Goal: Task Accomplishment & Management: Manage account settings

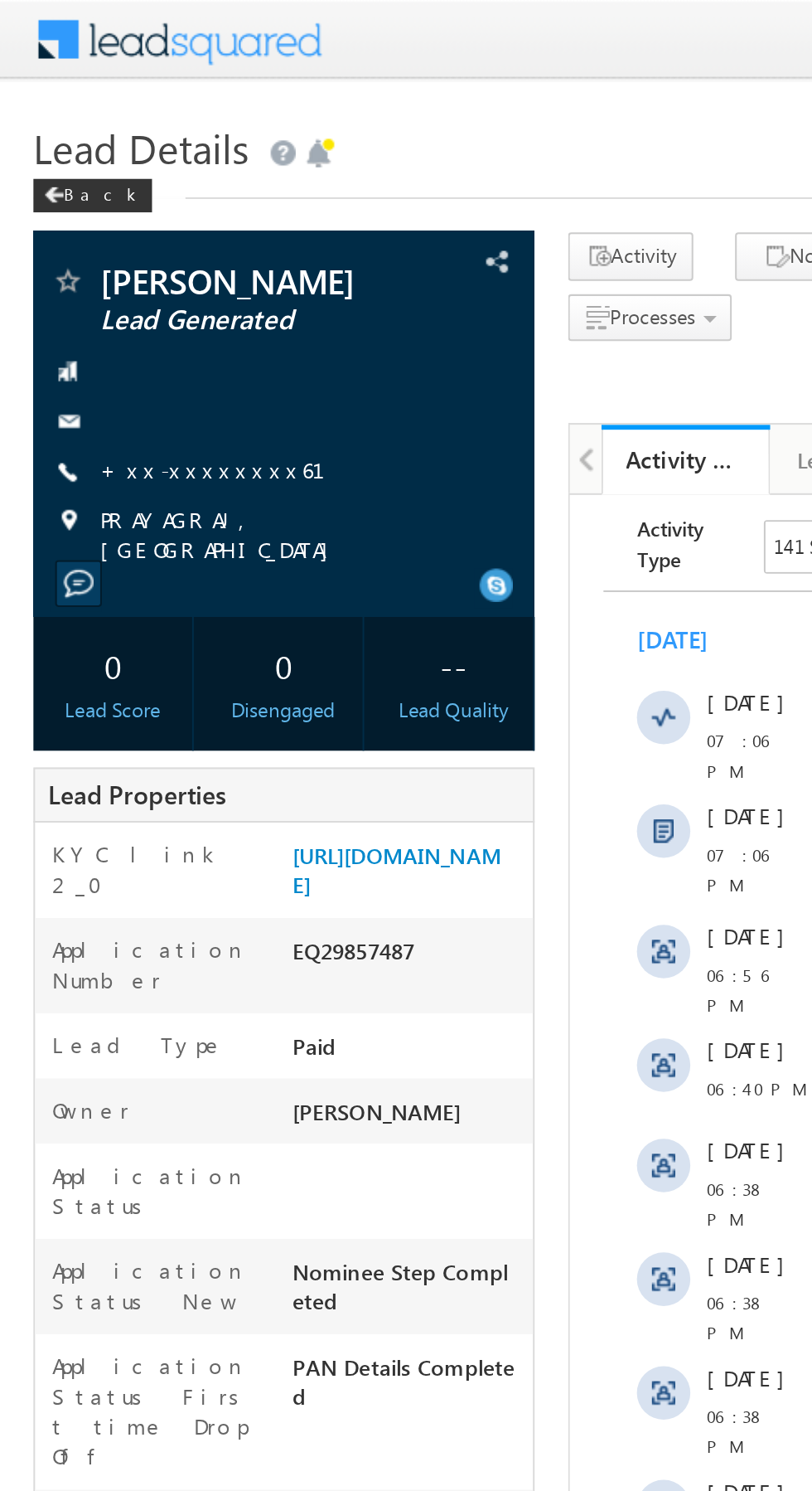
click at [90, 231] on link "+xx-xxxxxxxx61" at bounding box center [115, 233] width 132 height 14
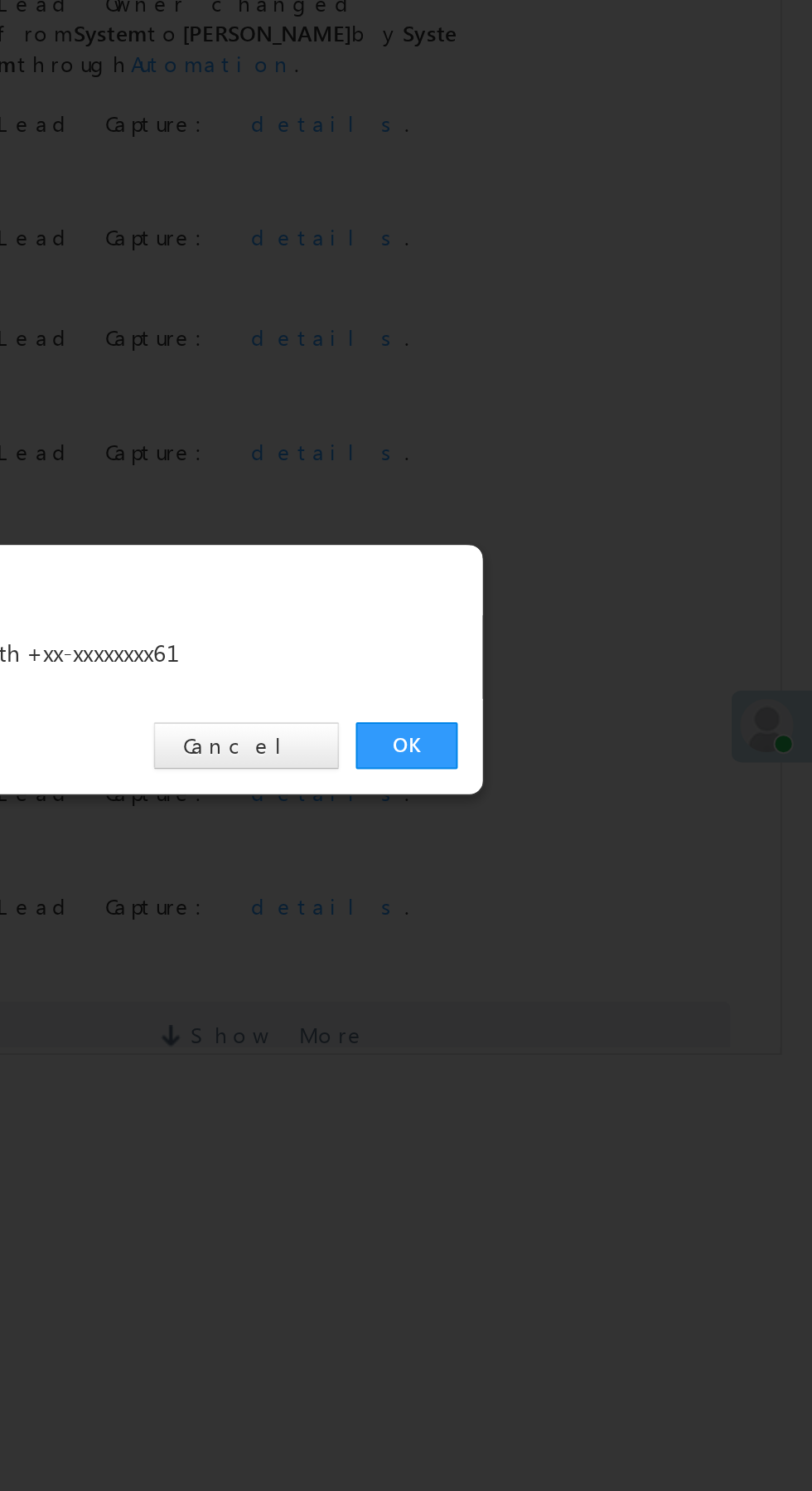
click at [600, 769] on link "OK" at bounding box center [609, 773] width 50 height 23
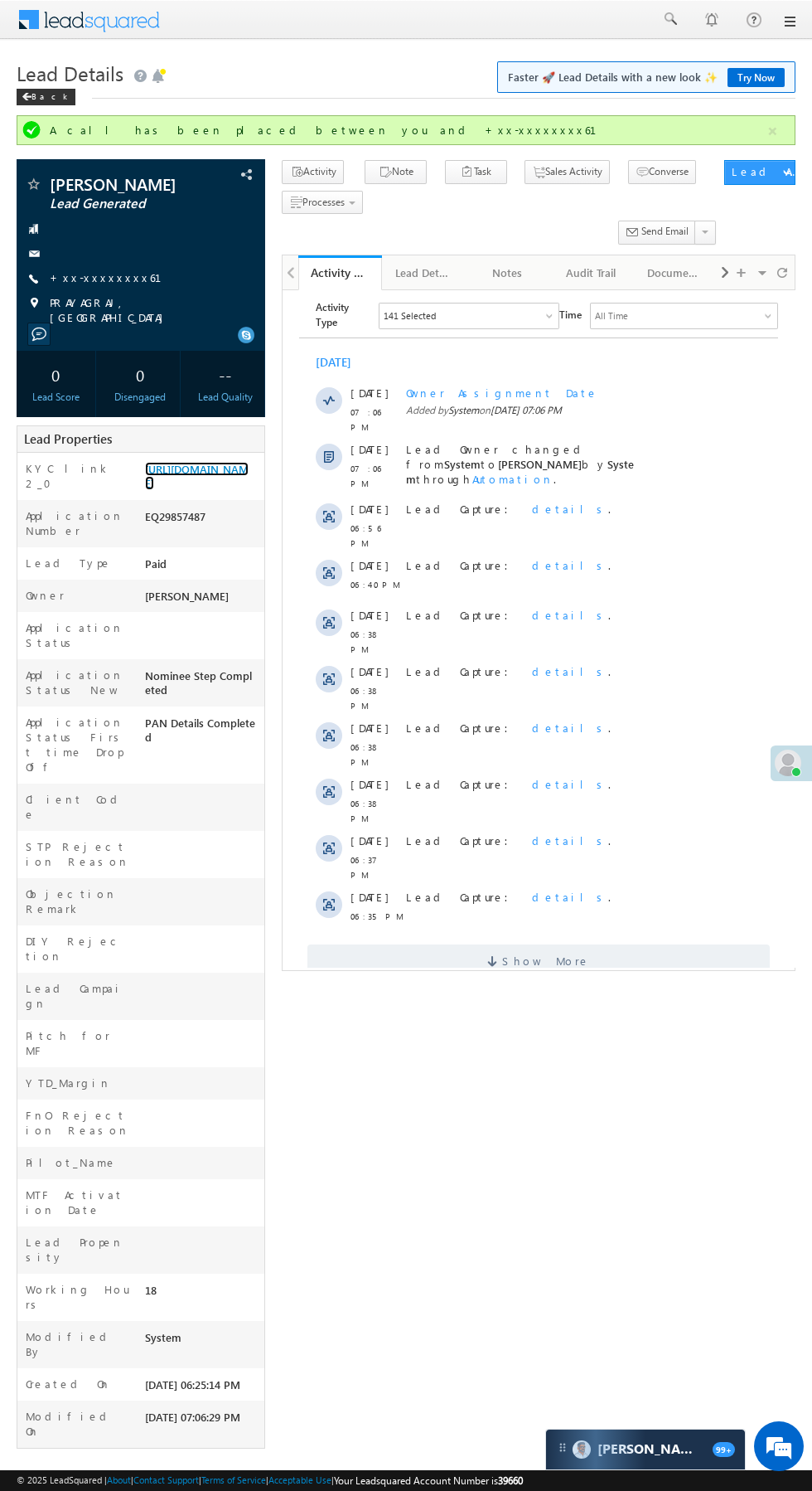
click at [195, 489] on link "https://angelbroking1-pk3em7sa.customui-test.leadsquared.com?leadId=646274eb-39…" at bounding box center [196, 475] width 104 height 28
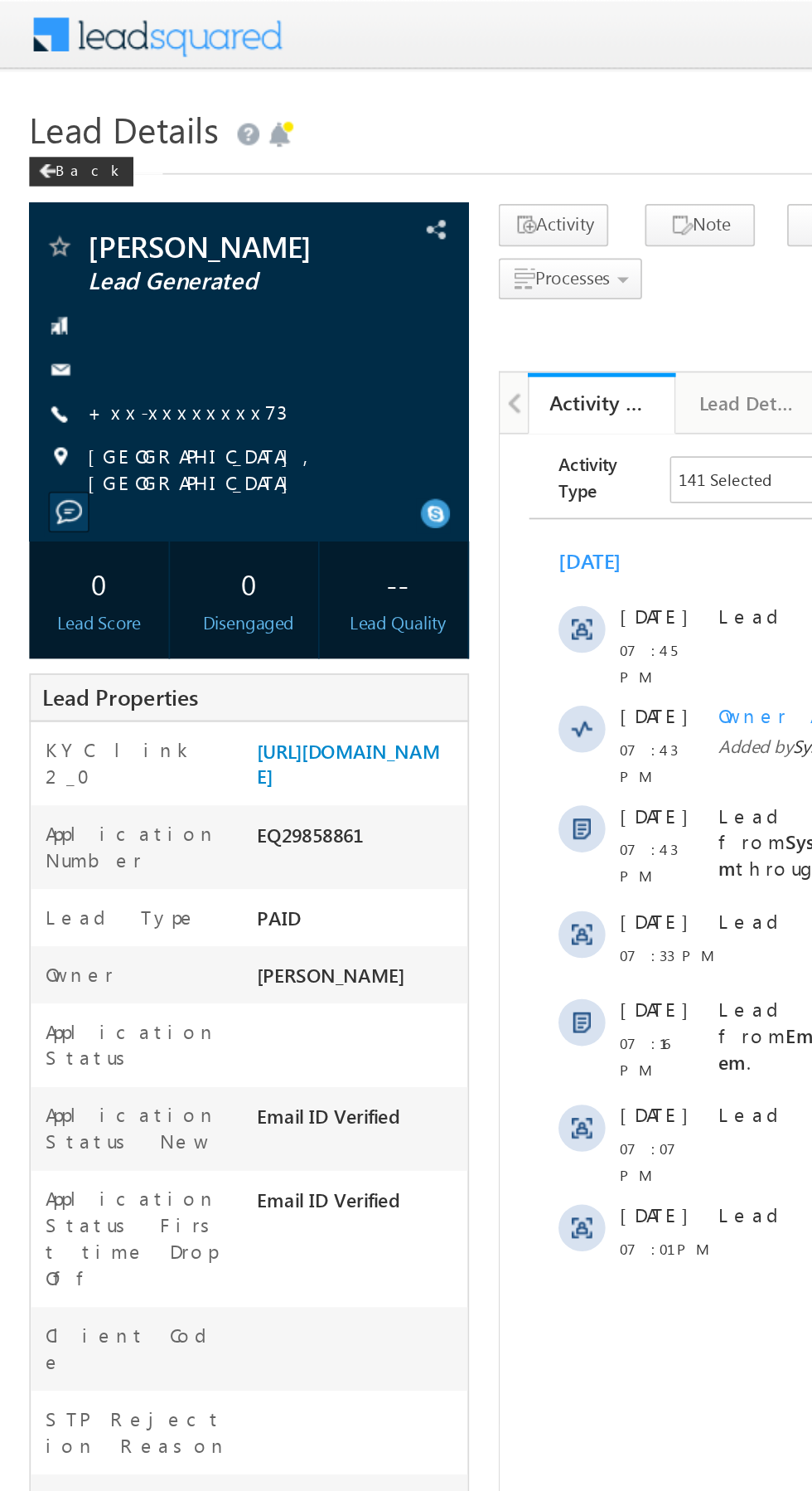
click at [91, 240] on link "+xx-xxxxxxxx73" at bounding box center [105, 233] width 113 height 14
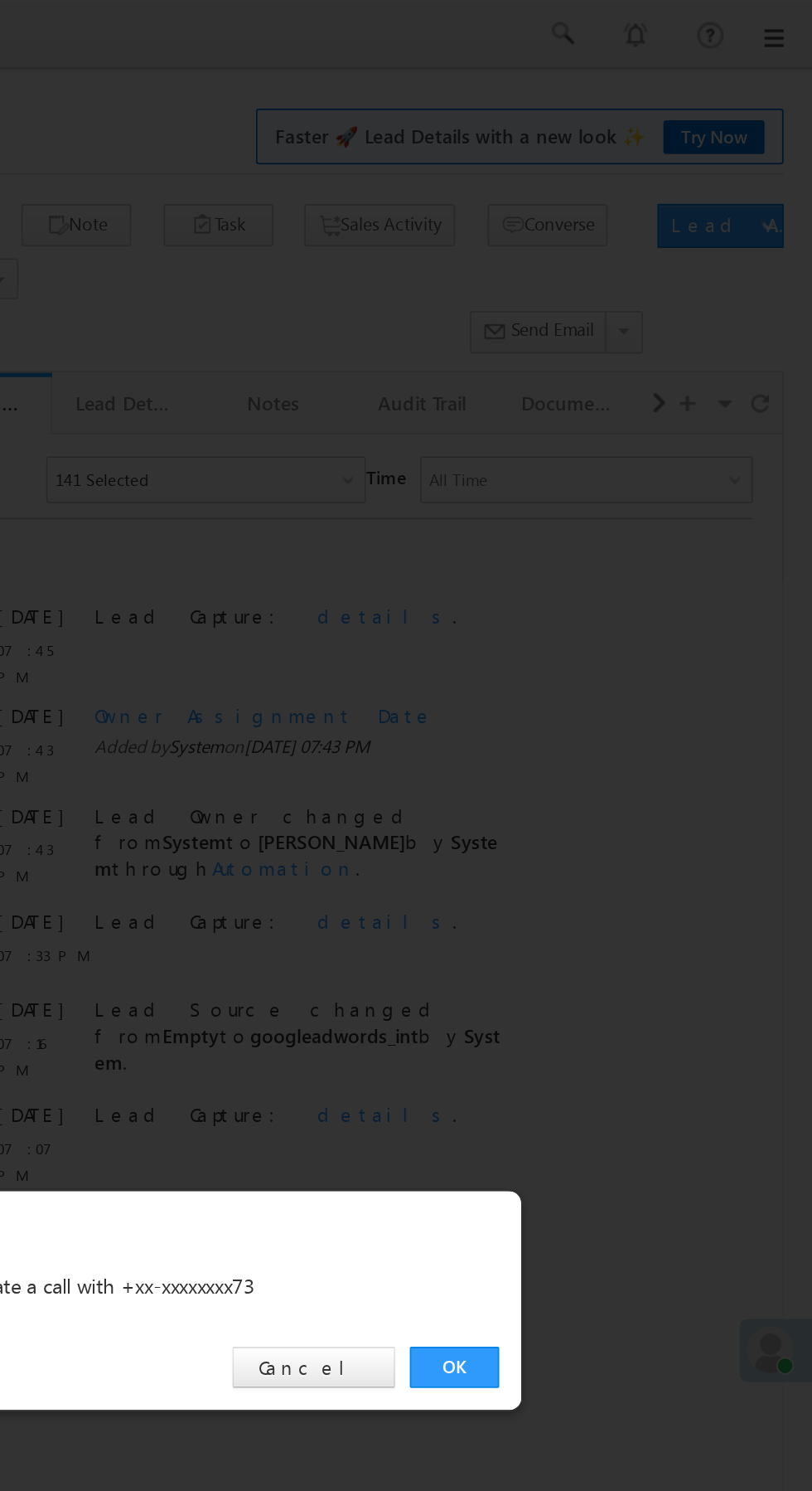
click at [609, 773] on link "OK" at bounding box center [609, 773] width 50 height 23
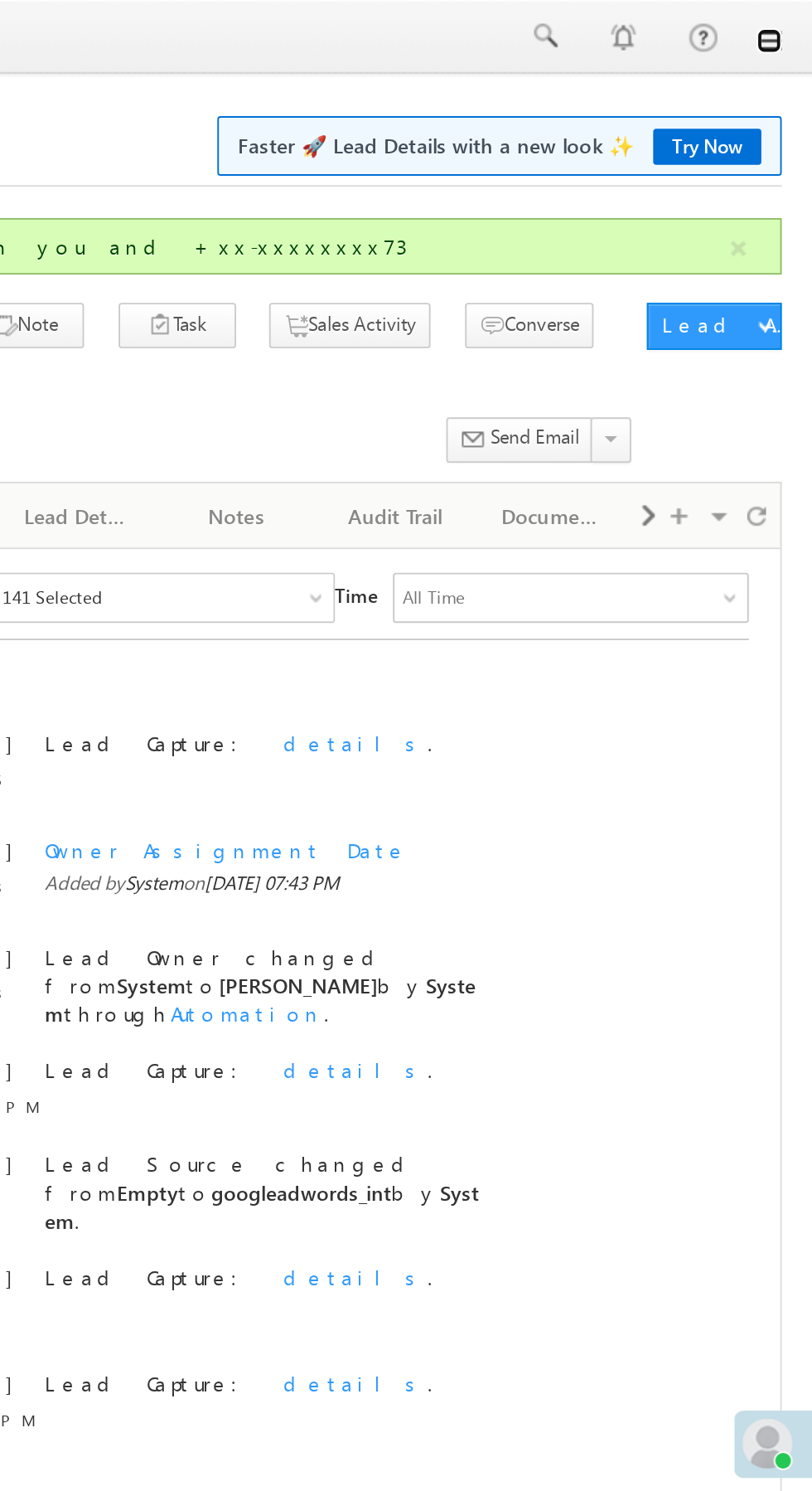
click at [789, 27] on link at bounding box center [789, 22] width 14 height 14
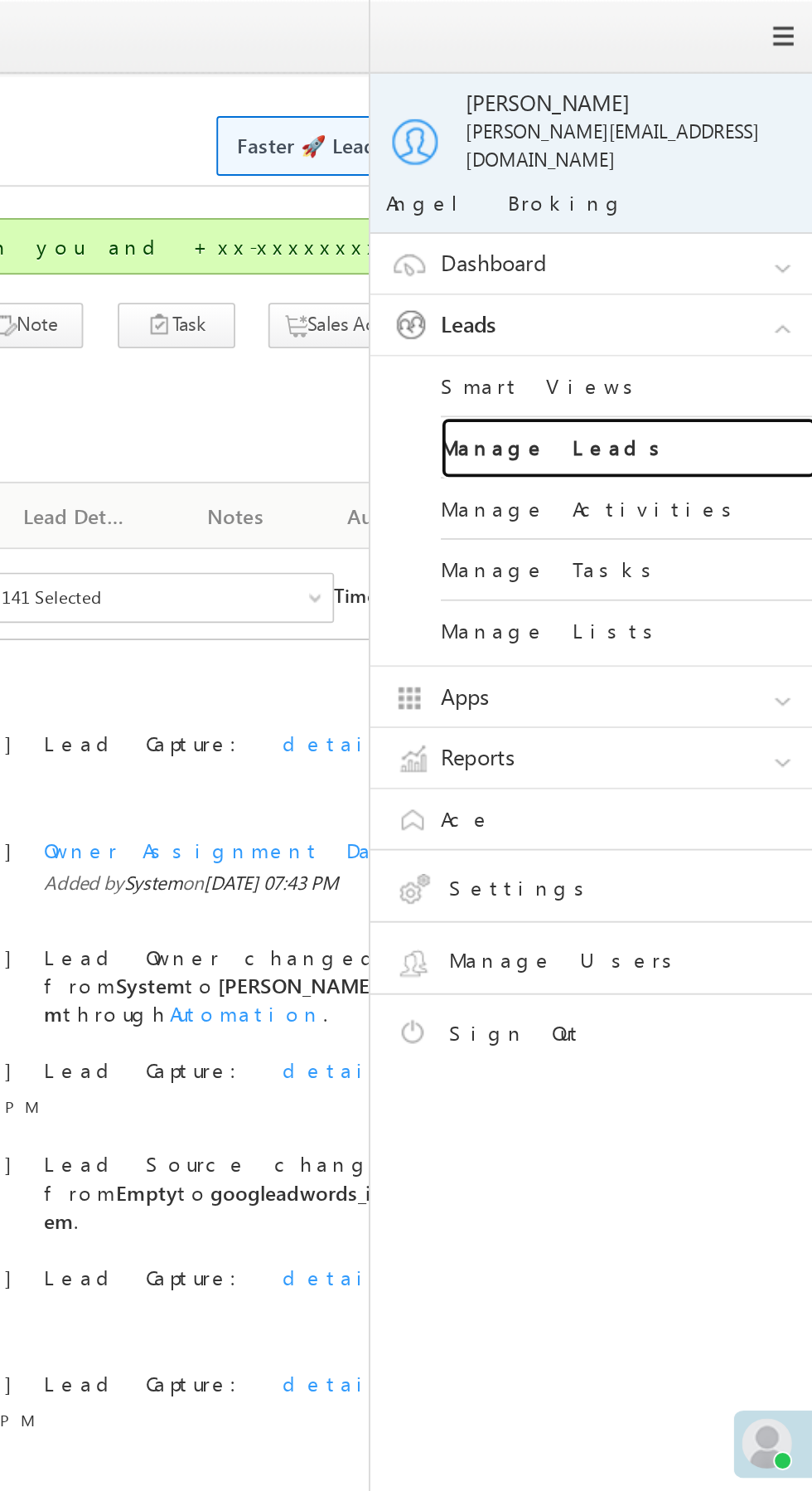
click at [715, 224] on link "Manage Leads" at bounding box center [715, 237] width 199 height 32
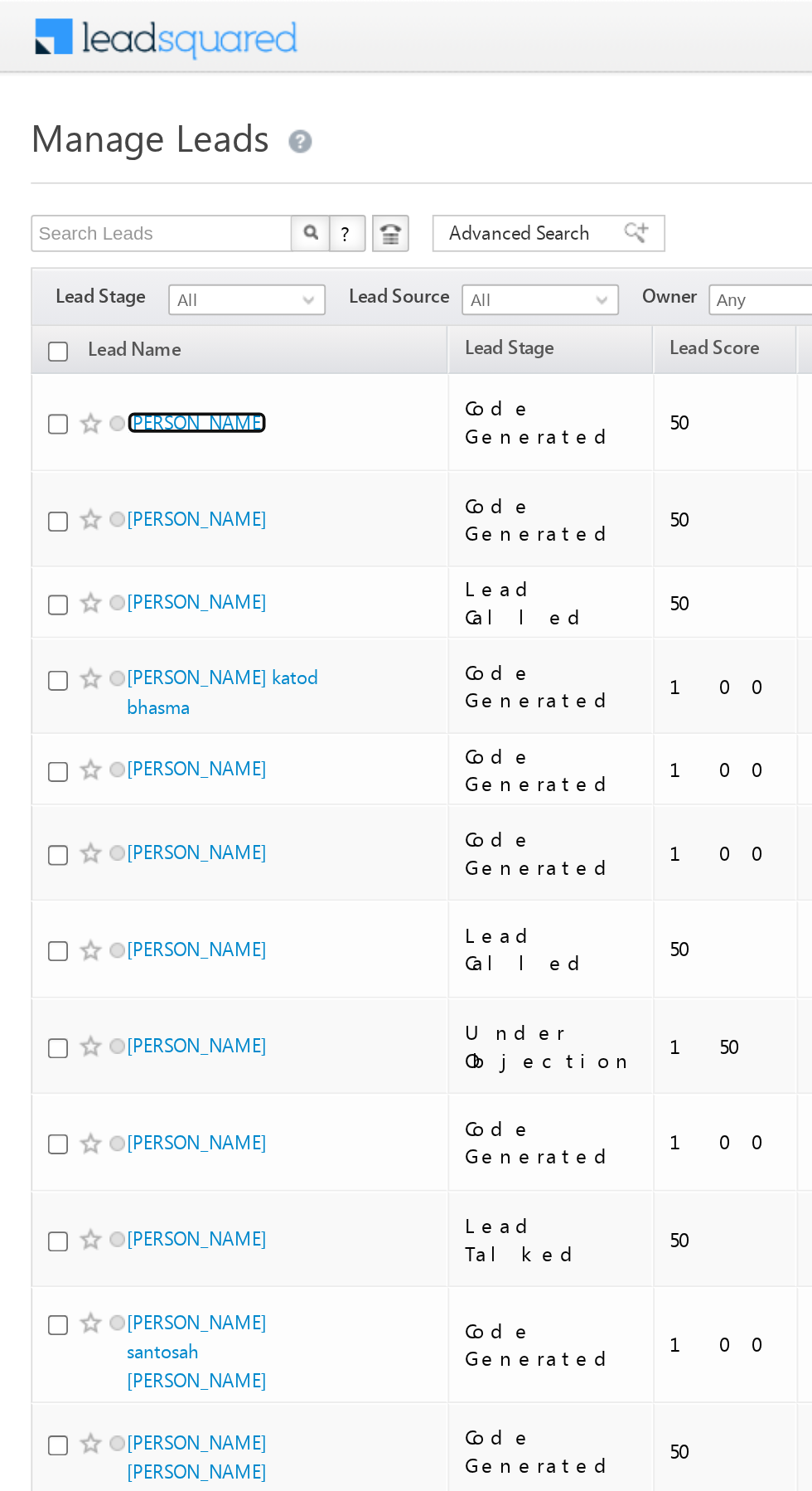
click at [108, 221] on link "[PERSON_NAME]" at bounding box center [105, 227] width 76 height 13
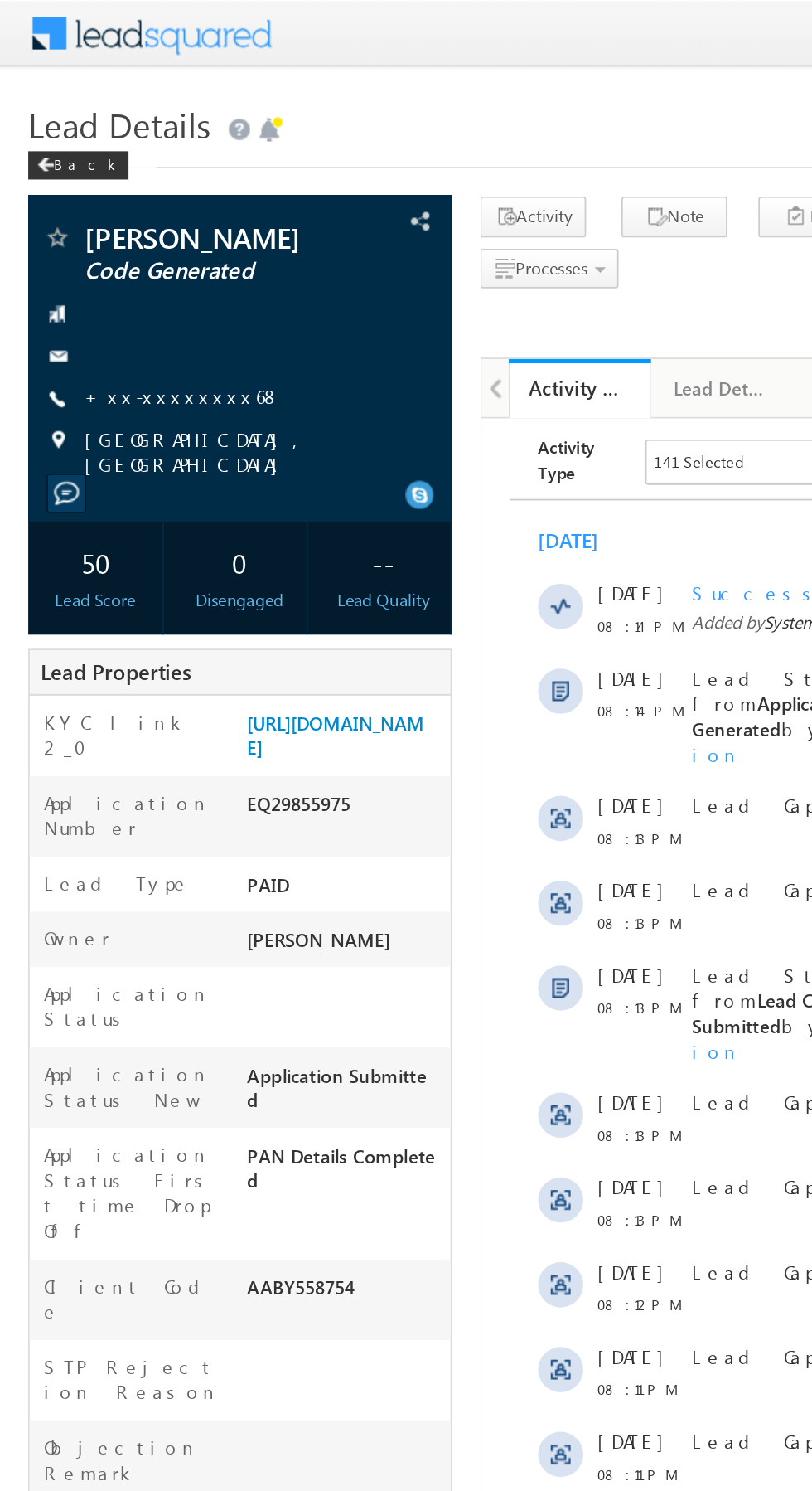
click at [96, 225] on link "+xx-xxxxxxxx68" at bounding box center [107, 233] width 115 height 14
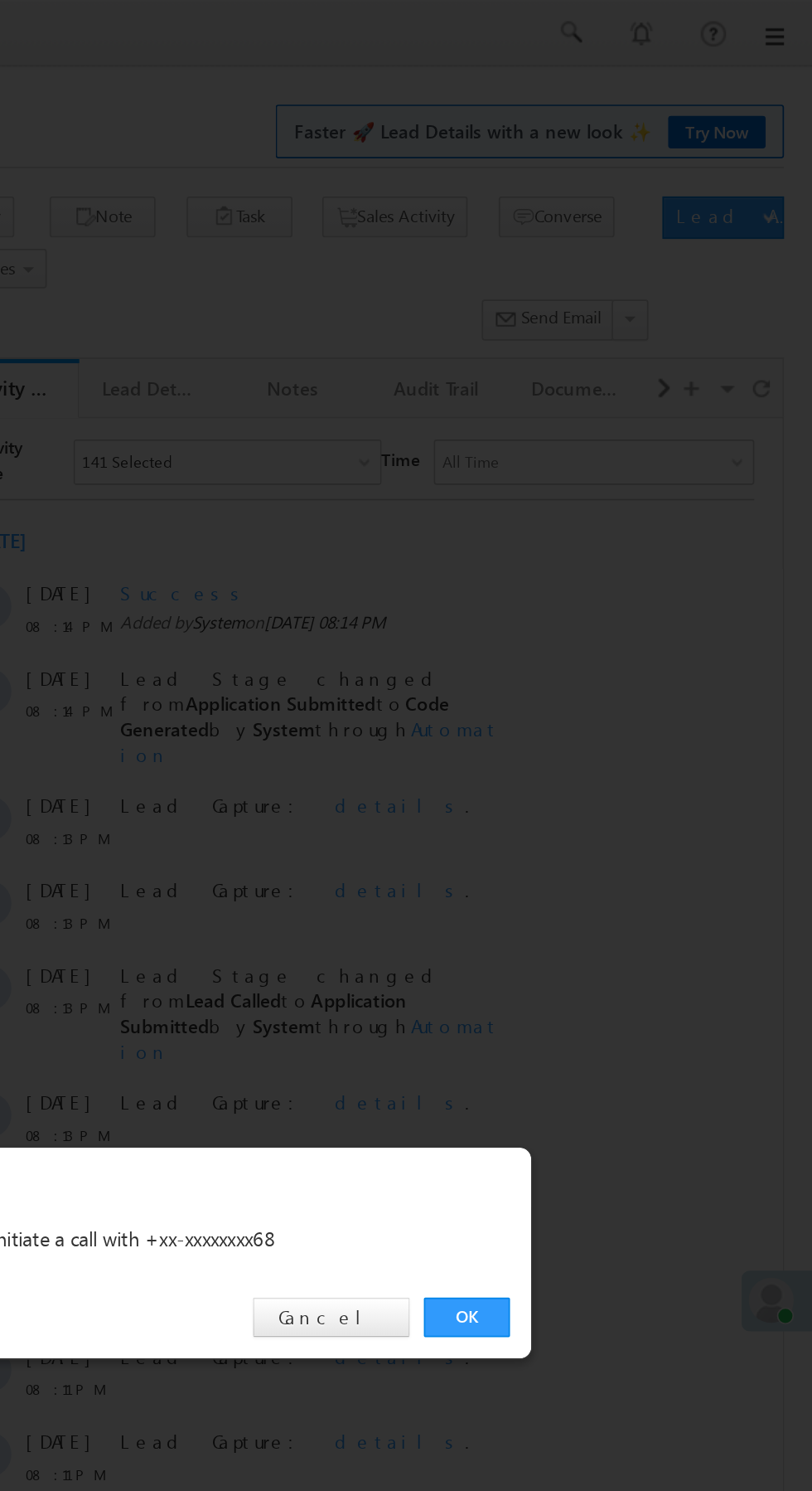
click at [607, 773] on link "OK" at bounding box center [609, 773] width 50 height 23
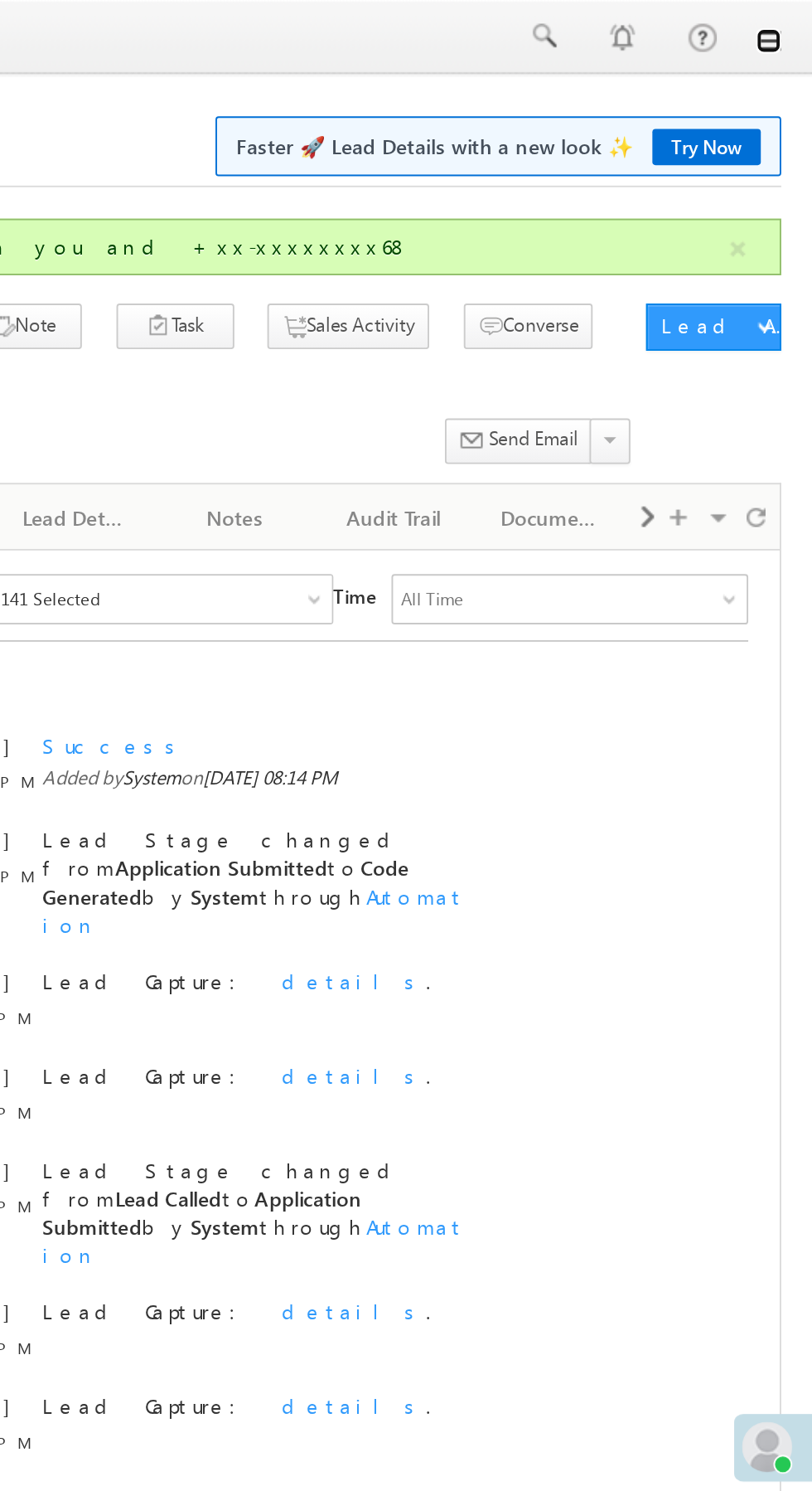
click at [786, 27] on link at bounding box center [789, 22] width 14 height 14
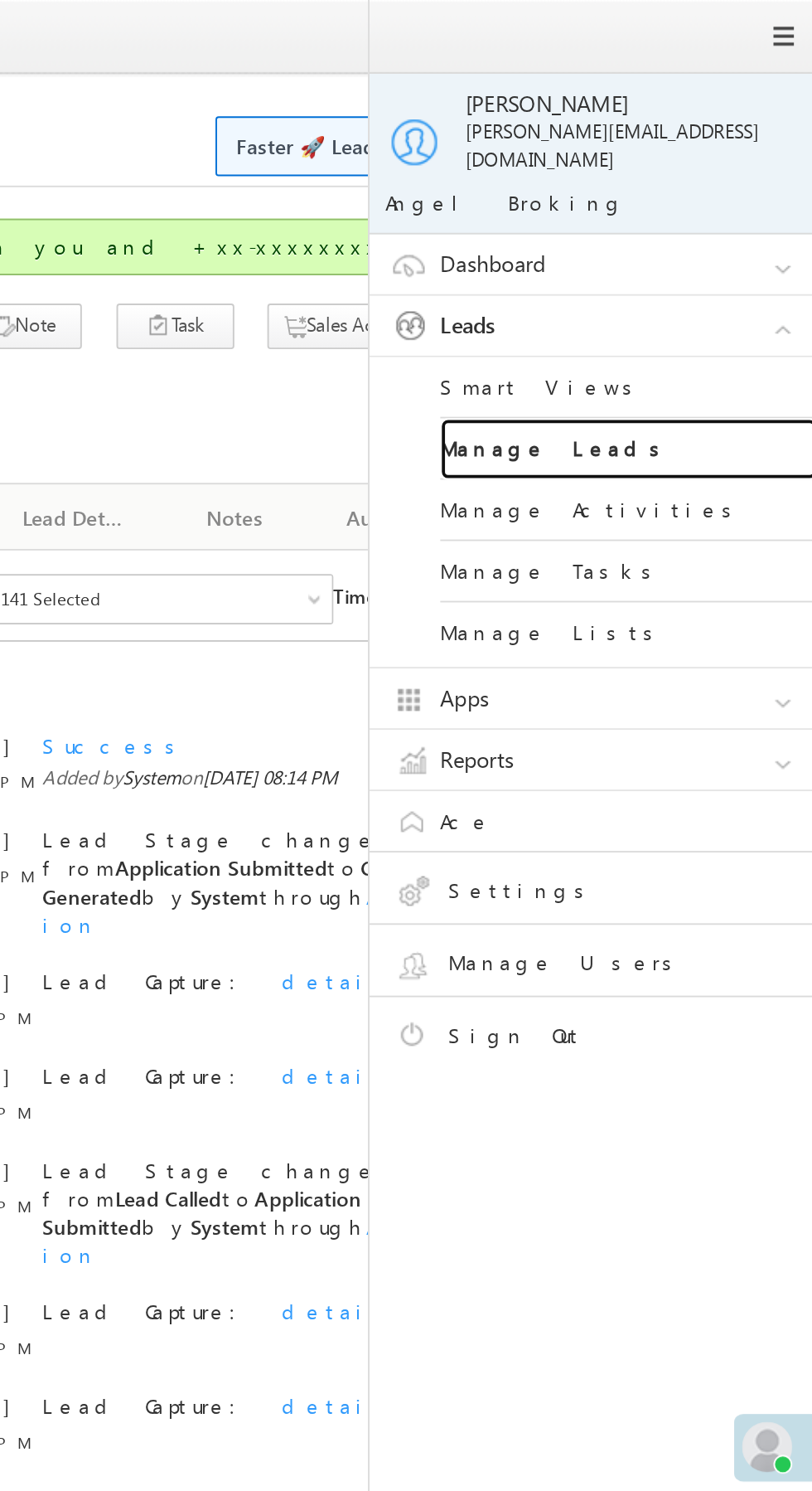
click at [734, 221] on link "Manage Leads" at bounding box center [715, 237] width 199 height 32
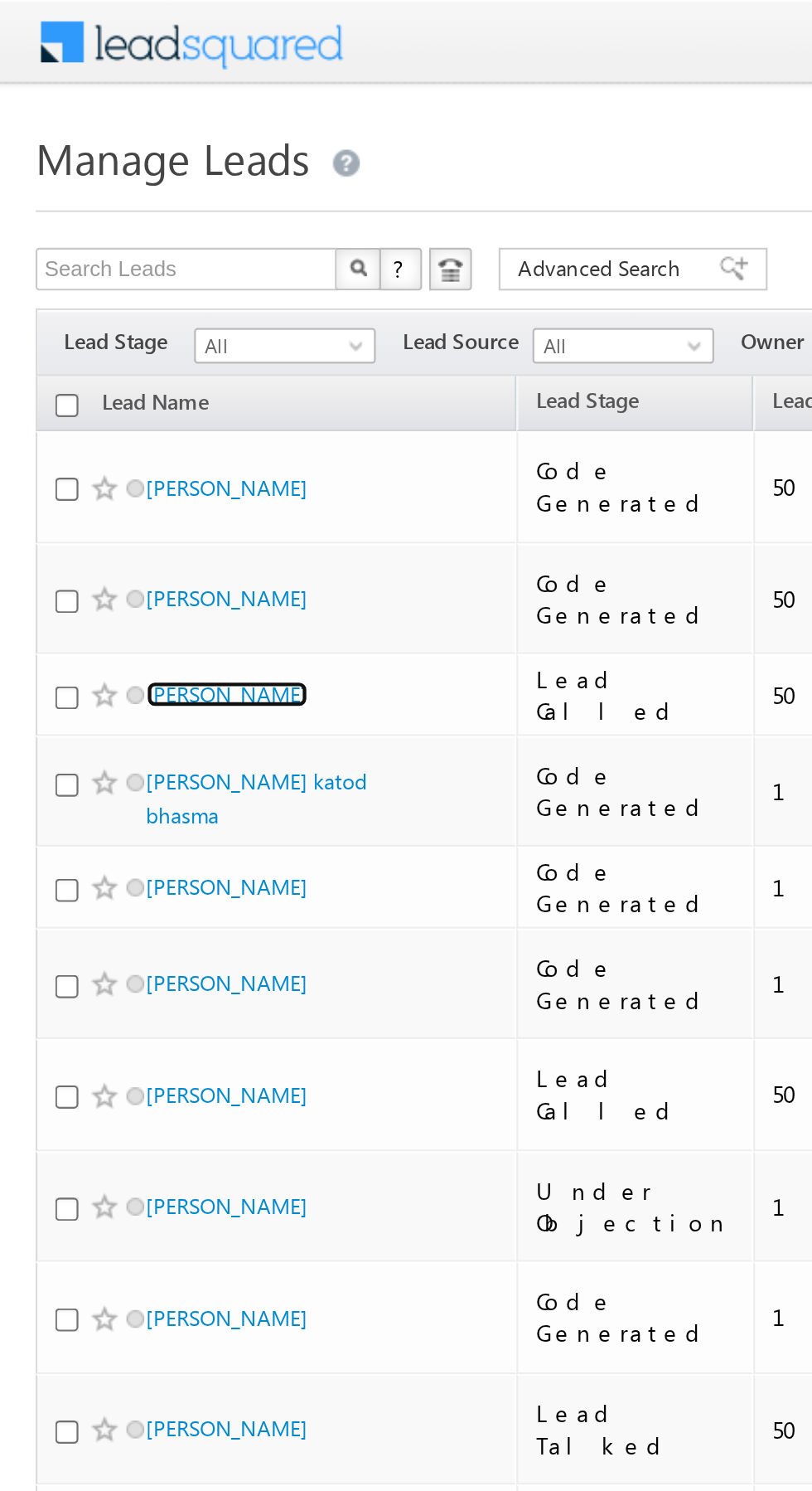
click at [131, 316] on link "[PERSON_NAME]" at bounding box center [105, 323] width 76 height 13
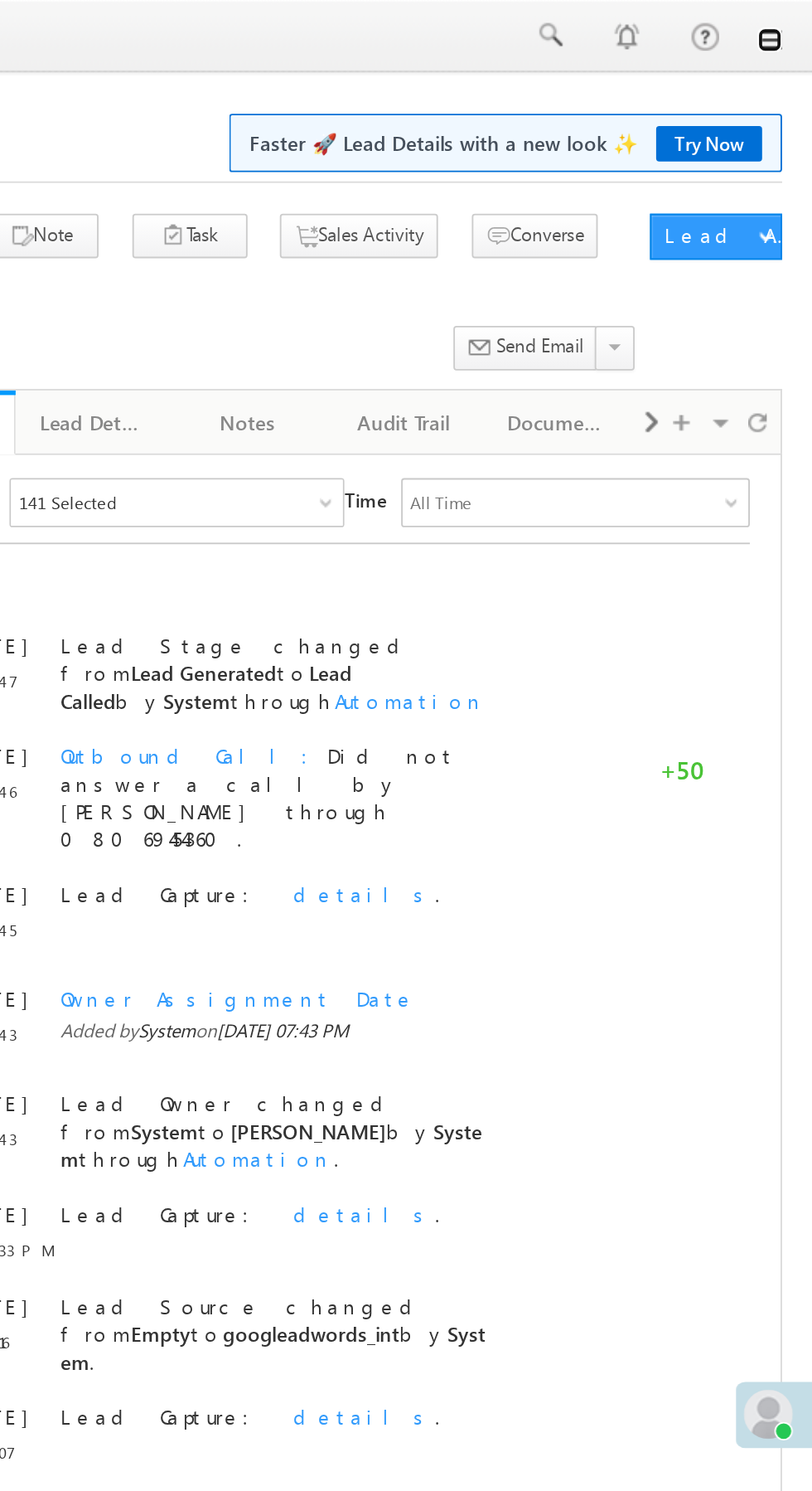
click at [789, 23] on link at bounding box center [789, 22] width 14 height 14
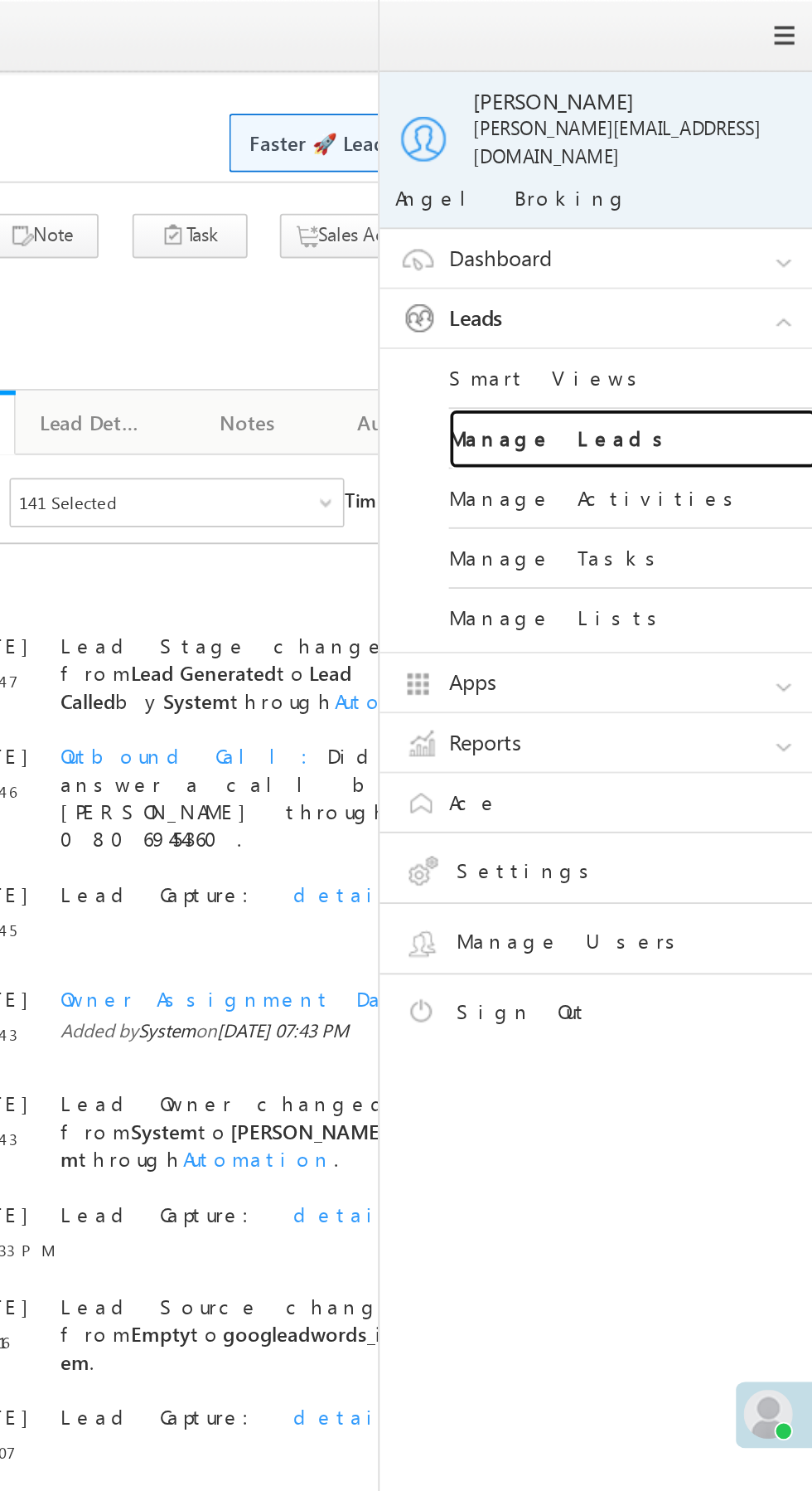
click at [730, 233] on link "Manage Leads" at bounding box center [715, 237] width 199 height 32
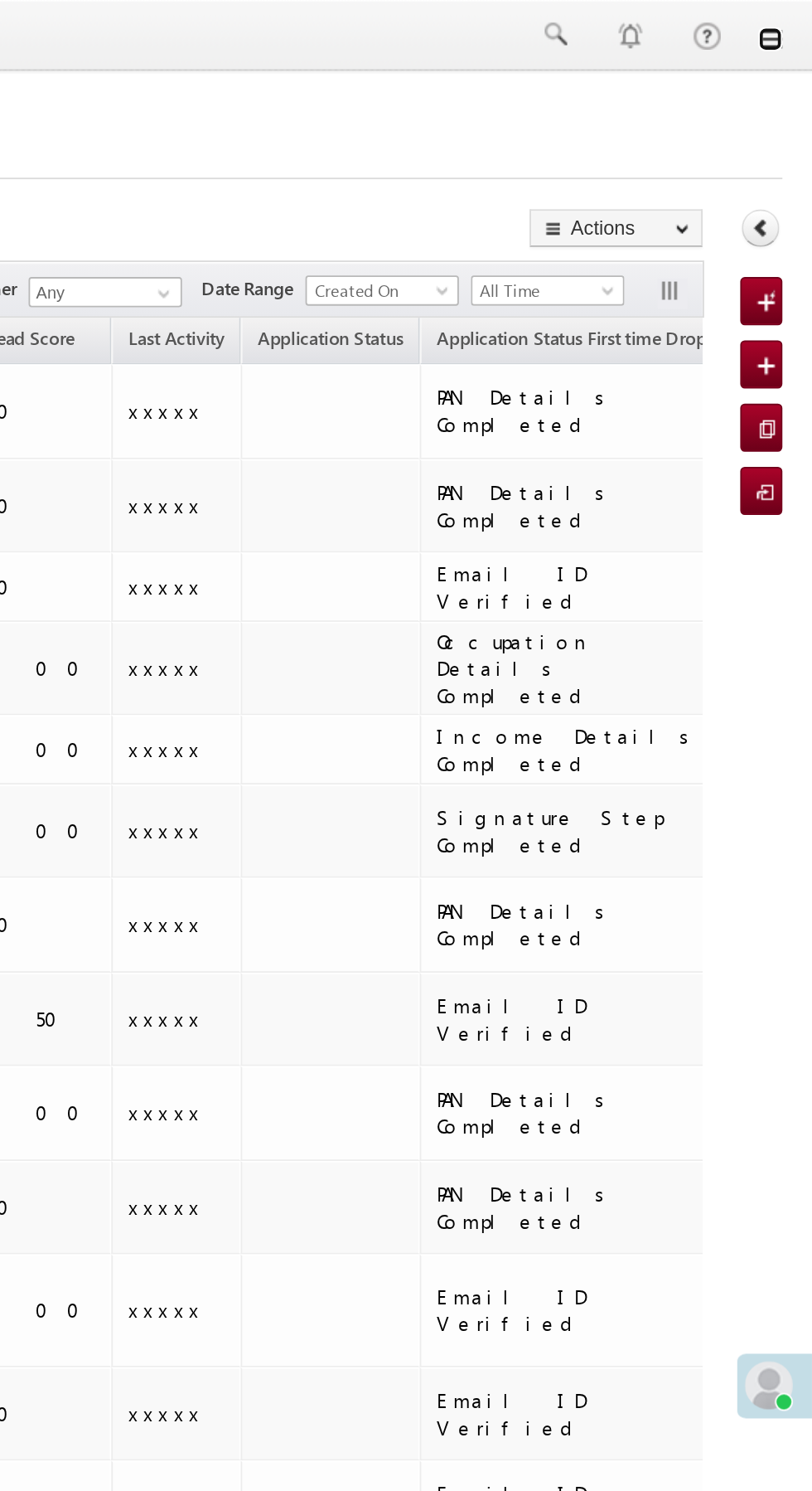
click at [789, 27] on link at bounding box center [789, 22] width 14 height 14
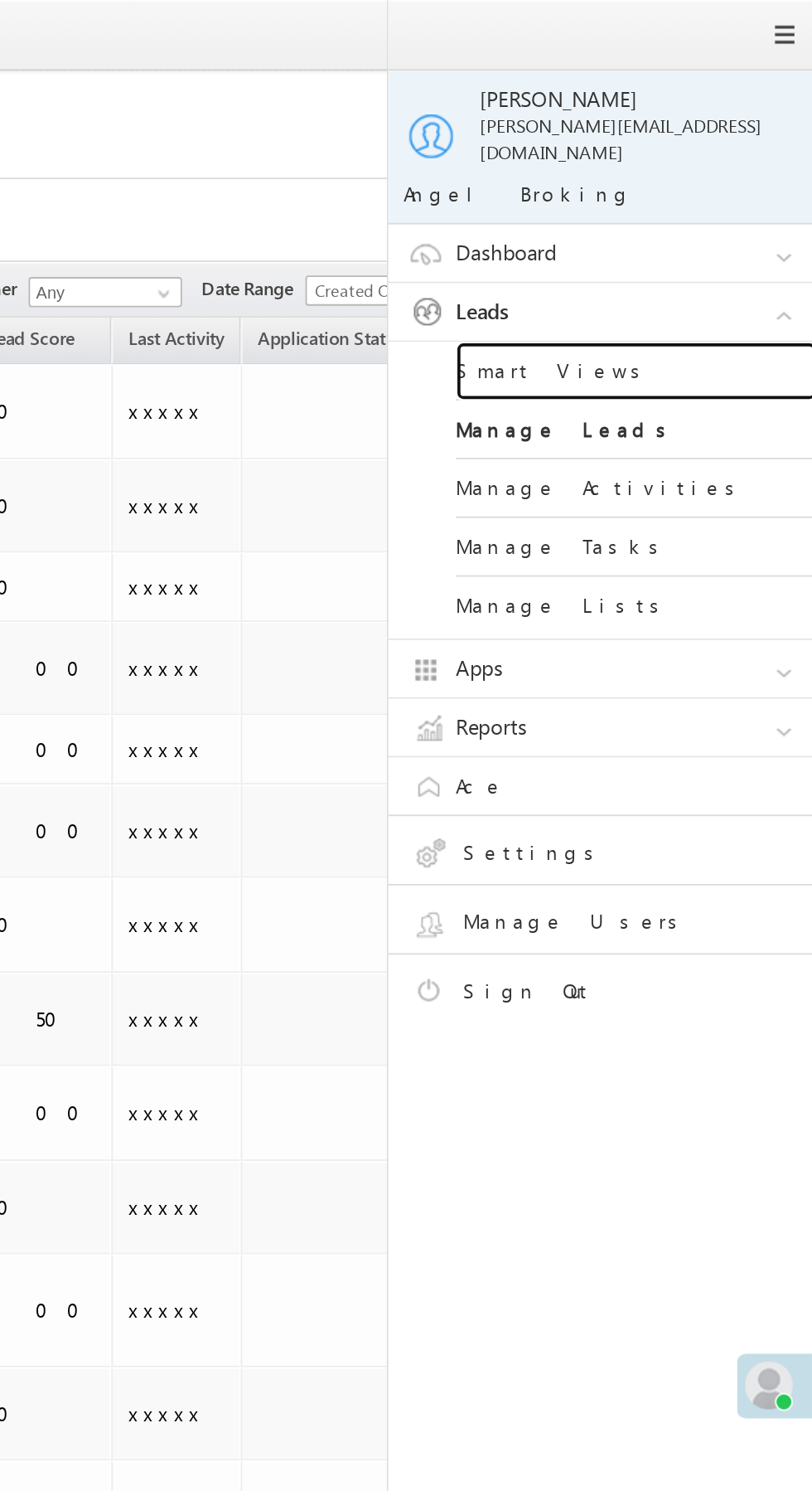
click at [731, 188] on link "Smart Views" at bounding box center [715, 205] width 199 height 32
